Goal: Manage account settings

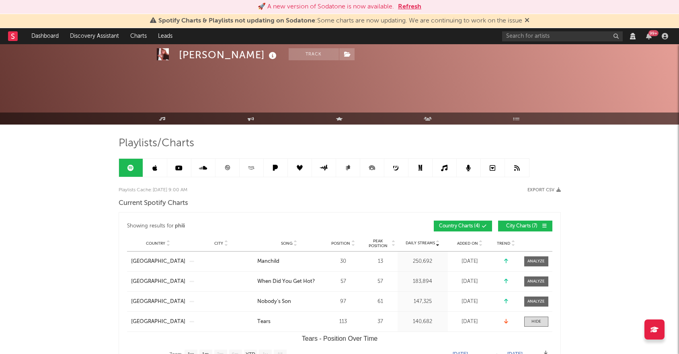
select select "1w"
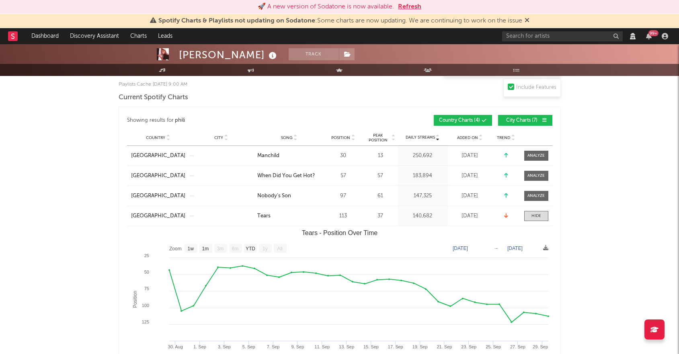
scroll to position [106, 0]
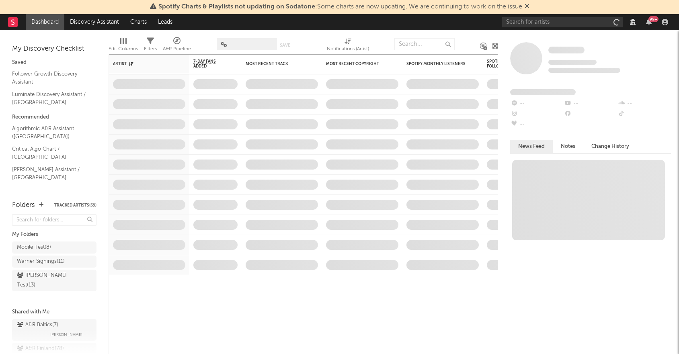
click at [635, 23] on icon at bounding box center [633, 22] width 6 height 6
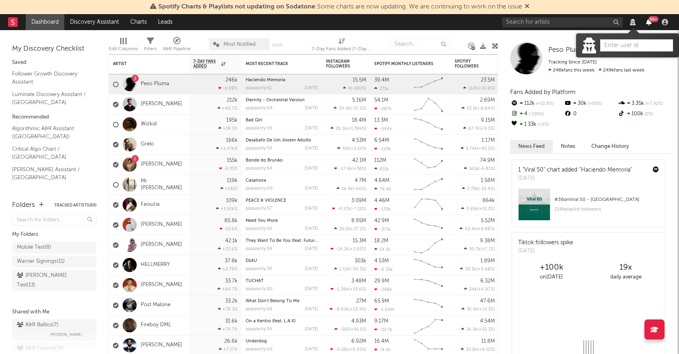
click at [647, 22] on icon "button" at bounding box center [649, 22] width 6 height 6
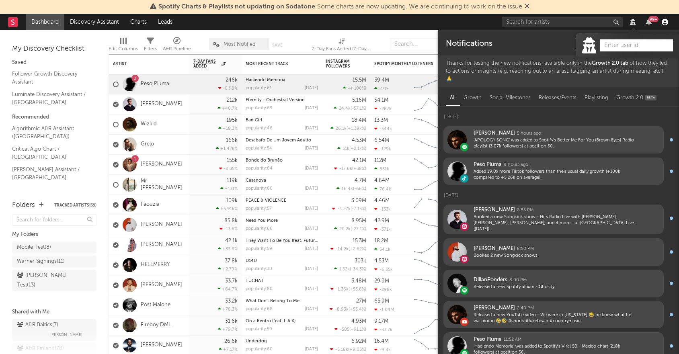
click at [666, 21] on icon "button" at bounding box center [664, 22] width 6 height 6
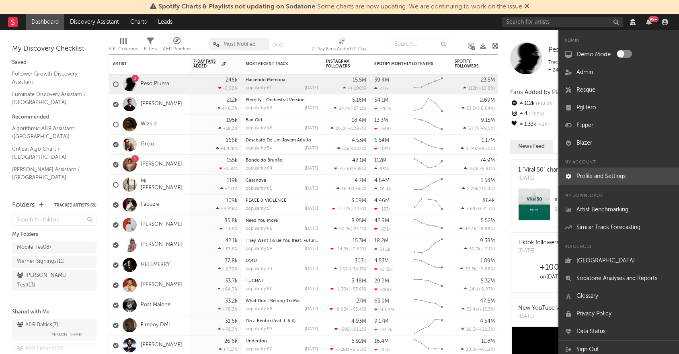
click at [598, 173] on link "Profile and Settings" at bounding box center [618, 177] width 121 height 18
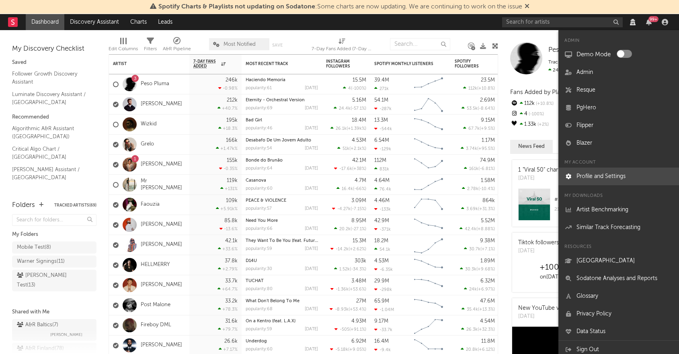
select select "tech"
select select "other"
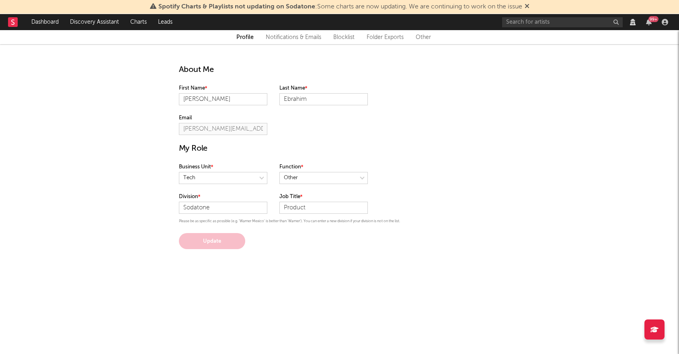
click at [378, 37] on link "Folder Exports" at bounding box center [384, 38] width 37 height 10
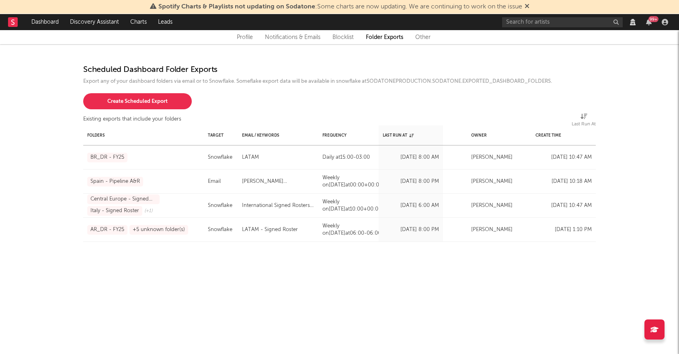
click at [235, 80] on div "Export any of your dashboard folders via email or to Snowflake. Someflake expor…" at bounding box center [339, 81] width 512 height 7
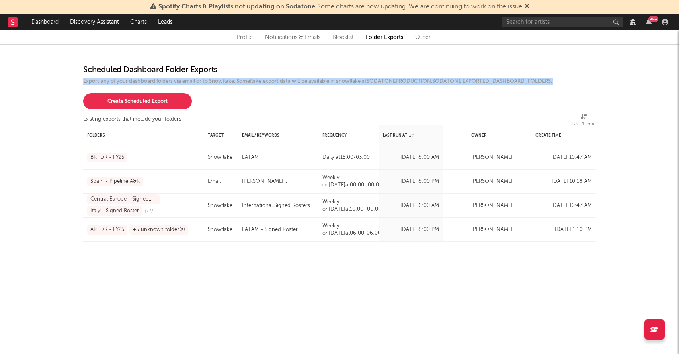
click at [235, 80] on div "Export any of your dashboard folders via email or to Snowflake. Someflake expor…" at bounding box center [339, 81] width 512 height 7
